Goal: Task Accomplishment & Management: Manage account settings

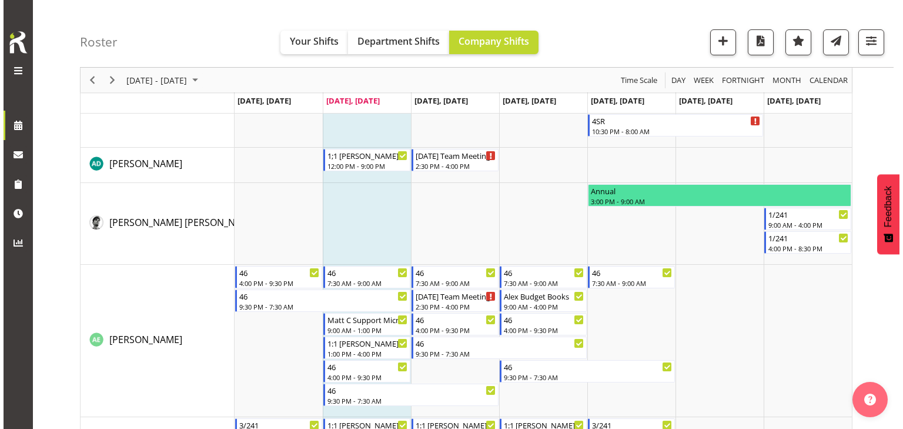
scroll to position [1892, 0]
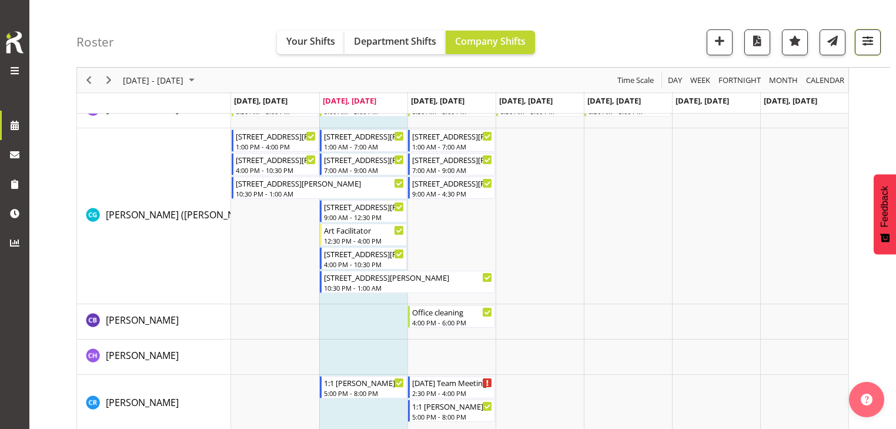
click at [867, 51] on button "button" at bounding box center [868, 42] width 26 height 26
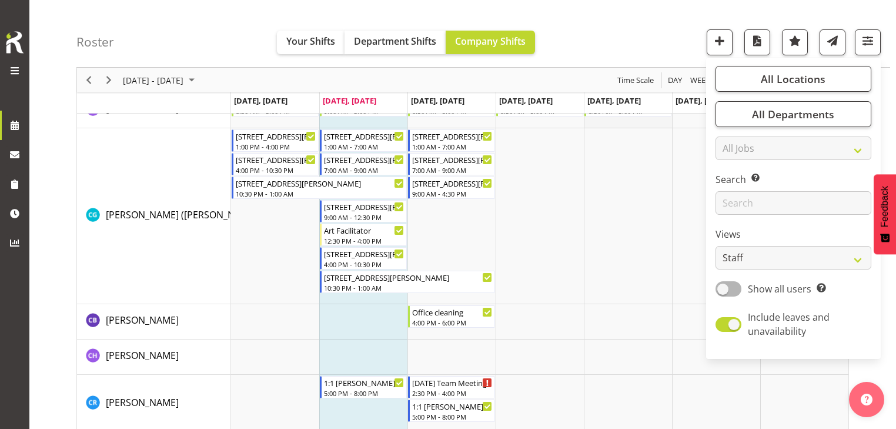
click at [669, 126] on td "Timeline Week of September 2, 2025" at bounding box center [628, 110] width 88 height 35
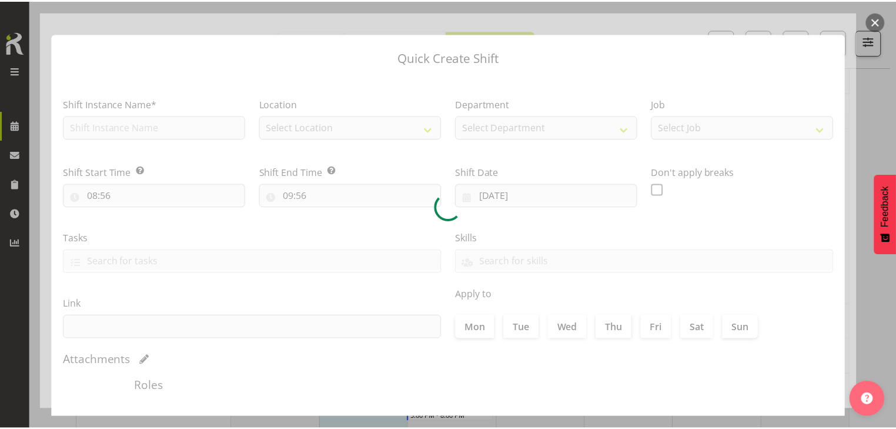
scroll to position [9, 0]
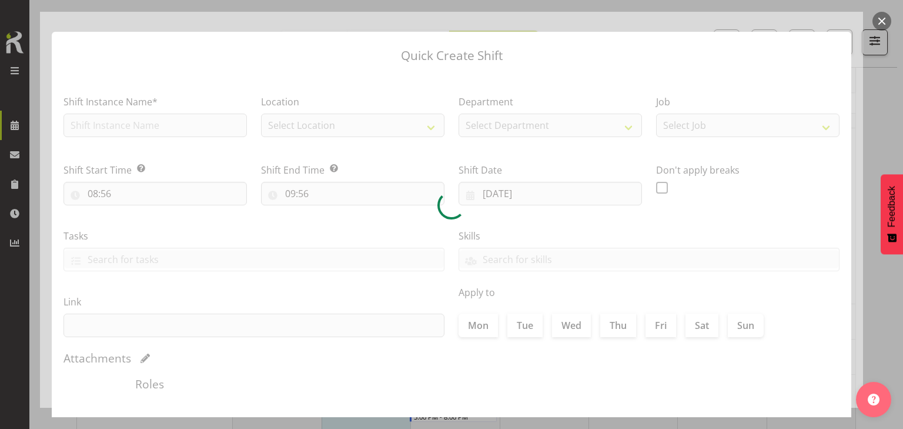
type input "05/09/2025"
checkbox input "true"
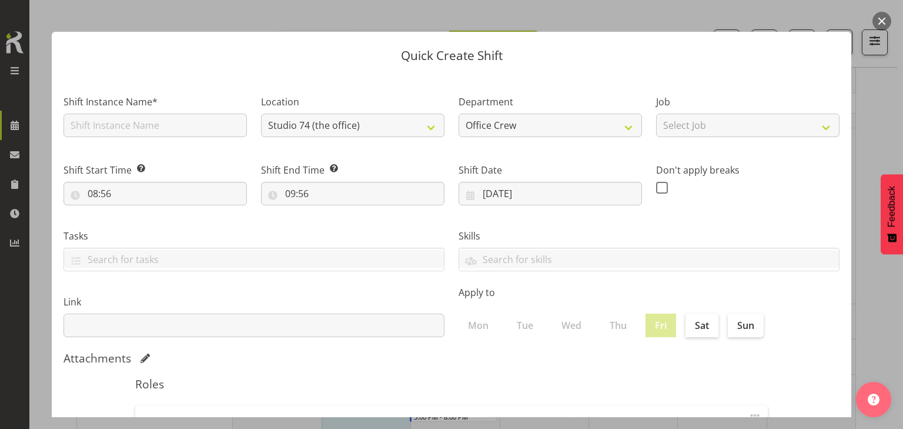
click at [885, 22] on button "button" at bounding box center [882, 21] width 19 height 19
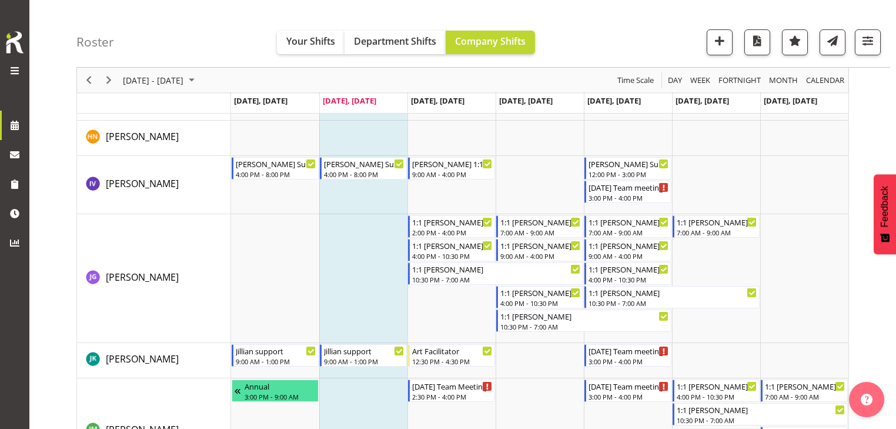
scroll to position [3118, 0]
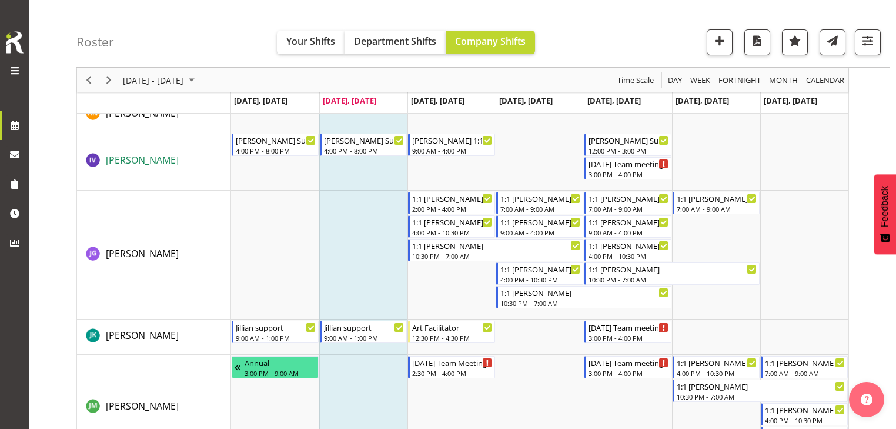
click at [150, 159] on span "[PERSON_NAME]" at bounding box center [142, 160] width 73 height 13
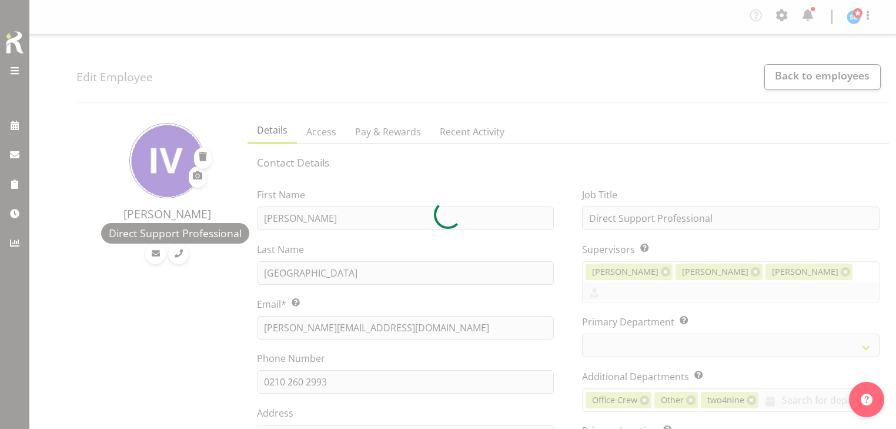
select select "TimelineWeek"
select select
click at [398, 328] on div at bounding box center [448, 214] width 896 height 429
select select "914"
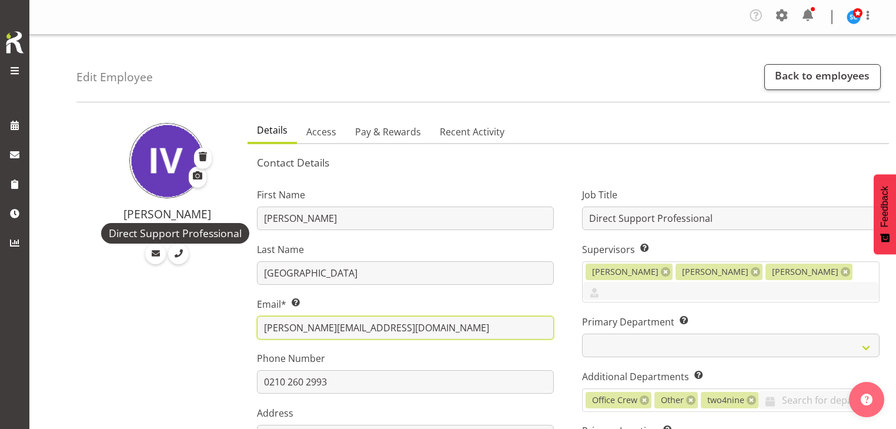
click at [385, 327] on input "[PERSON_NAME][EMAIL_ADDRESS][DOMAIN_NAME]" at bounding box center [406, 328] width 298 height 24
drag, startPoint x: 403, startPoint y: 329, endPoint x: 260, endPoint y: 329, distance: 142.9
click at [260, 329] on input "[PERSON_NAME][EMAIL_ADDRESS][DOMAIN_NAME]" at bounding box center [406, 328] width 298 height 24
